Goal: Task Accomplishment & Management: Use online tool/utility

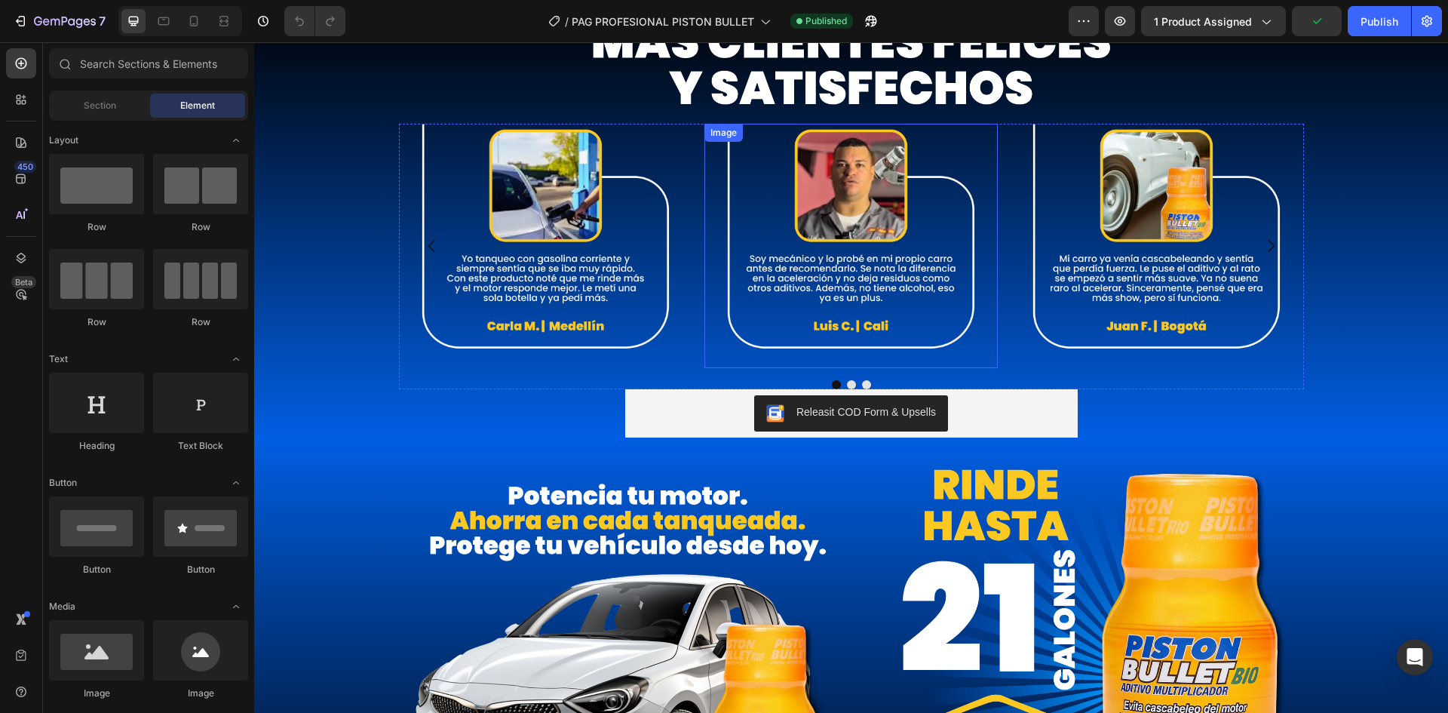
scroll to position [2589, 0]
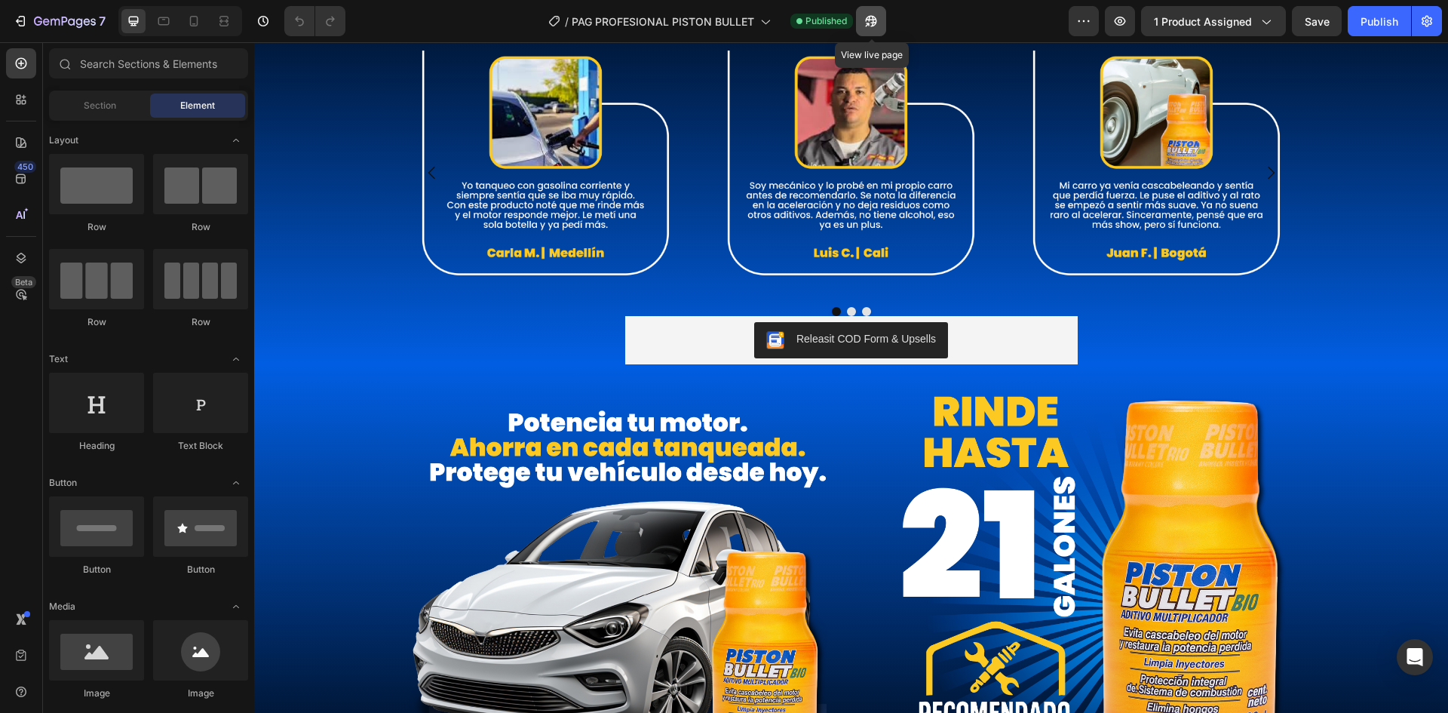
click at [875, 30] on button "button" at bounding box center [871, 21] width 30 height 30
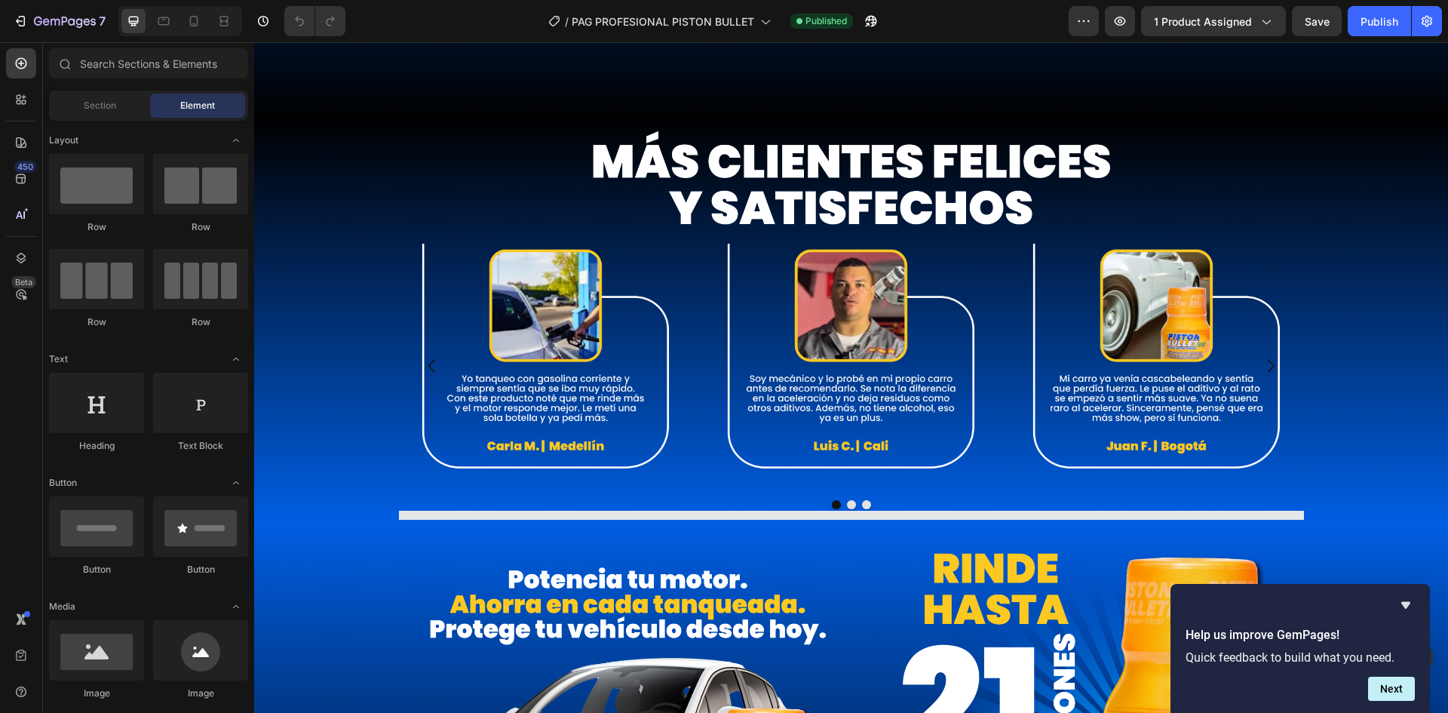
scroll to position [2438, 0]
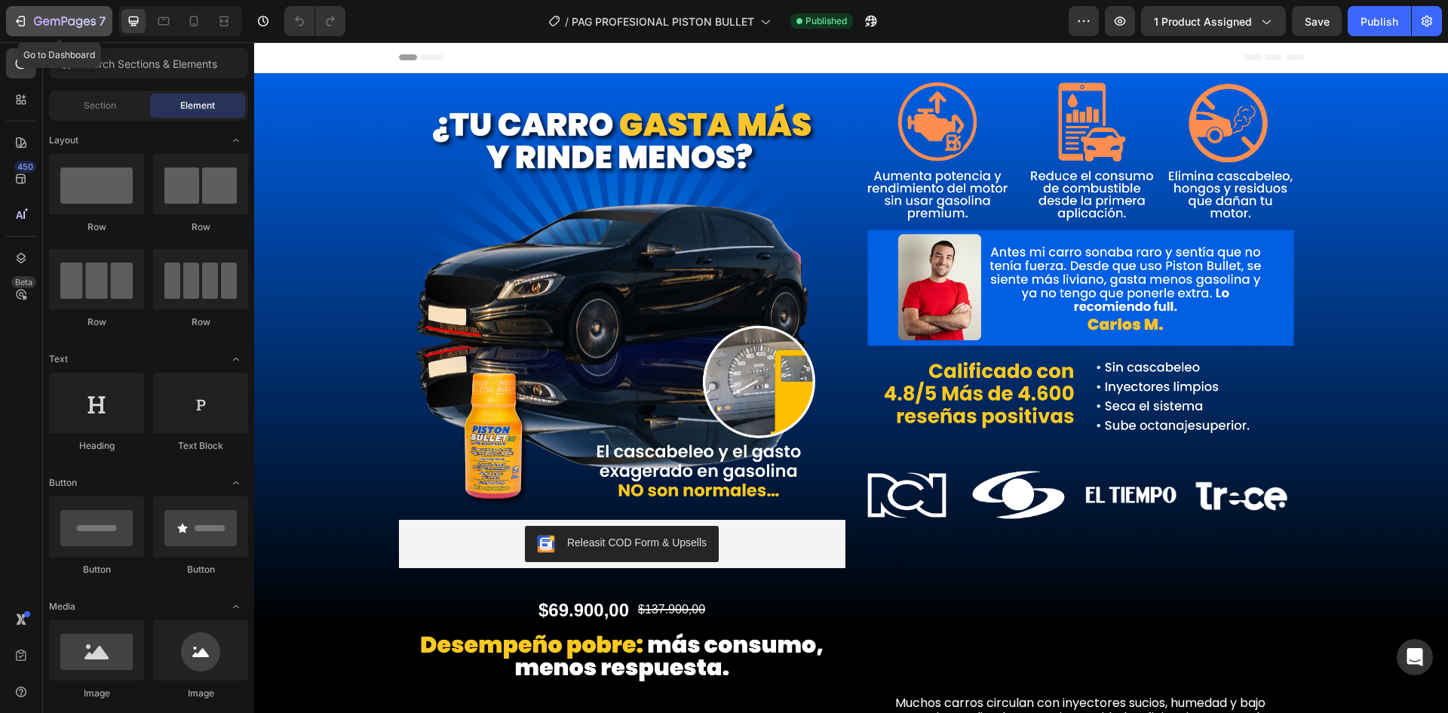
click at [17, 21] on icon "button" at bounding box center [19, 21] width 7 height 5
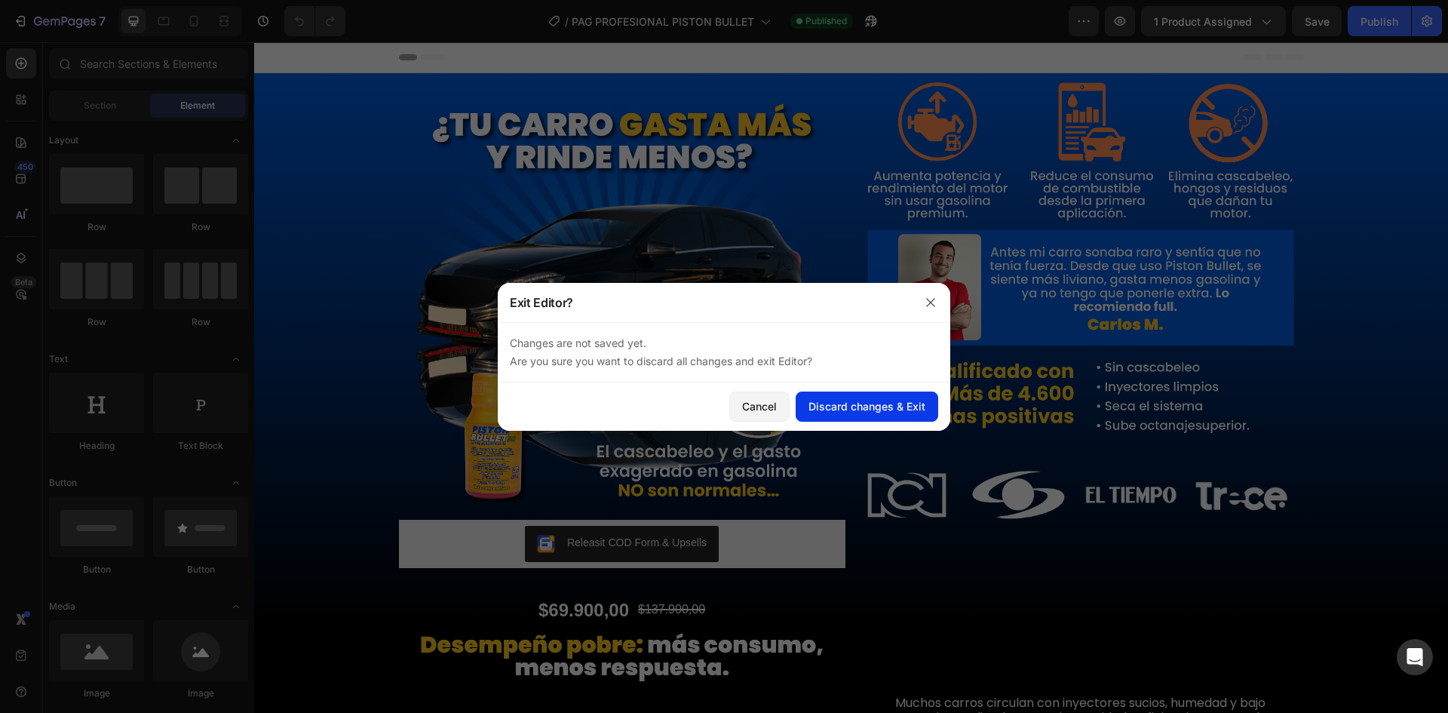
click at [870, 403] on div "Discard changes & Exit" at bounding box center [867, 406] width 117 height 16
